Goal: Task Accomplishment & Management: Manage account settings

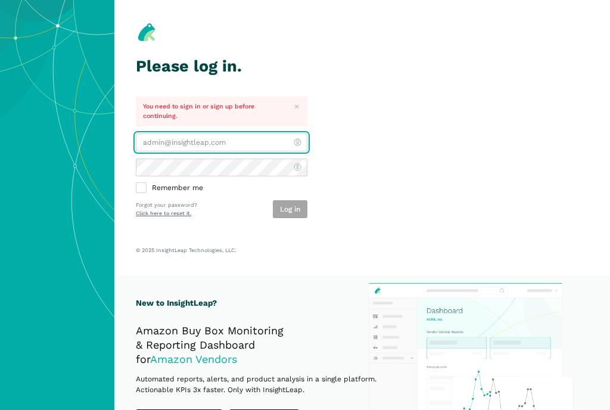
type input "[PERSON_NAME][EMAIL_ADDRESS][DOMAIN_NAME]"
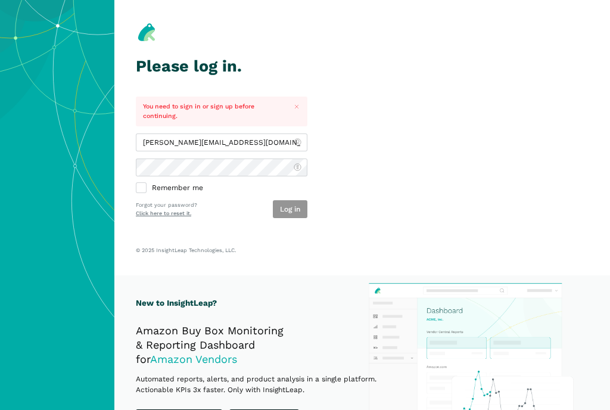
click at [284, 205] on button "Log in" at bounding box center [290, 209] width 35 height 18
click at [291, 212] on button "Log in" at bounding box center [290, 209] width 35 height 18
click at [262, 150] on div "brendan@insightleap.com Remember me Log in Forgot your password? Click here to …" at bounding box center [222, 176] width 172 height 85
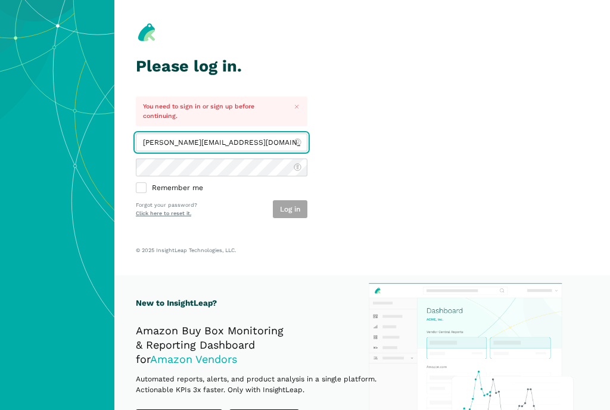
click at [271, 135] on input "[PERSON_NAME][EMAIL_ADDRESS][DOMAIN_NAME]" at bounding box center [222, 143] width 172 height 18
click at [272, 136] on input "[PERSON_NAME][EMAIL_ADDRESS][DOMAIN_NAME]" at bounding box center [222, 143] width 172 height 18
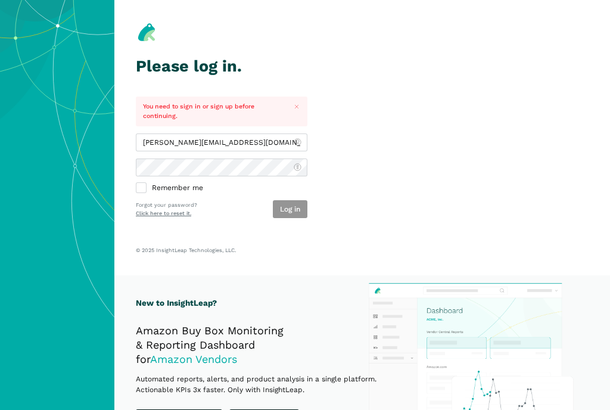
click at [288, 208] on button "Log in" at bounding box center [290, 209] width 35 height 18
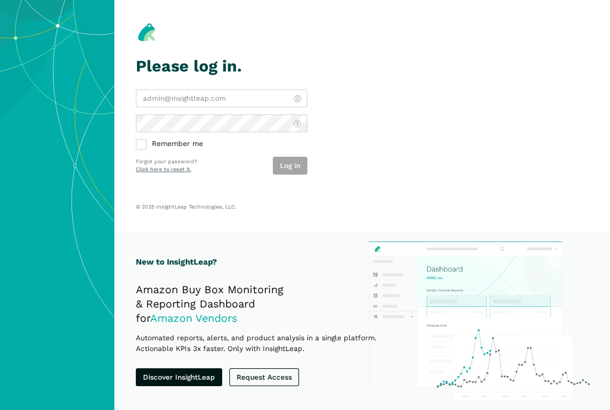
click at [198, 101] on input "email" at bounding box center [222, 98] width 172 height 18
click at [290, 104] on input "email" at bounding box center [222, 98] width 172 height 18
click at [0, 409] on com-1password-button at bounding box center [0, 410] width 0 height 0
type input "[PERSON_NAME][EMAIL_ADDRESS][DOMAIN_NAME]"
click at [285, 170] on button "Log in" at bounding box center [290, 166] width 35 height 18
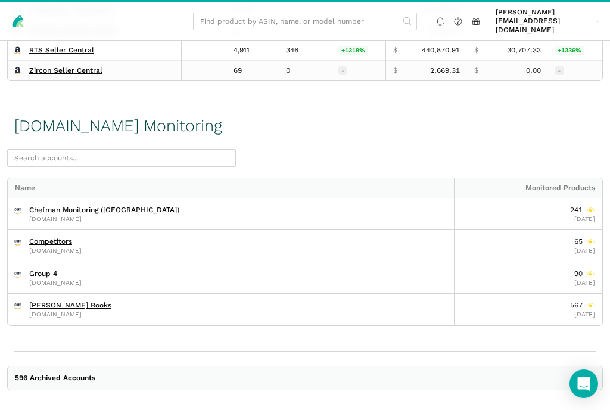
scroll to position [1737, 0]
